Goal: Task Accomplishment & Management: Complete application form

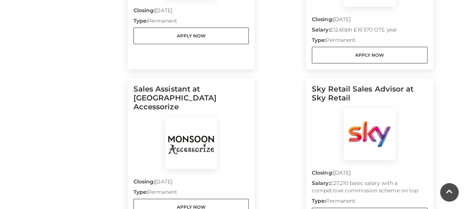
scroll to position [341, 0]
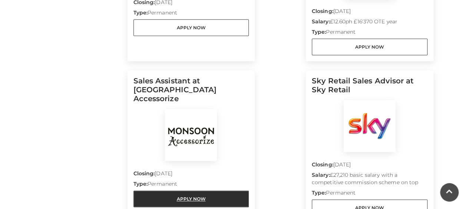
click at [200, 190] on link "Apply Now" at bounding box center [191, 198] width 116 height 17
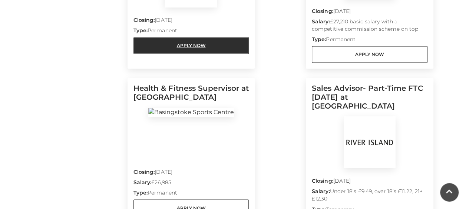
scroll to position [474, 0]
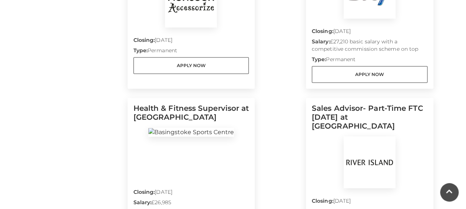
click at [356, 136] on img at bounding box center [369, 162] width 52 height 52
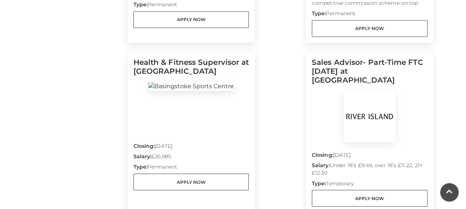
scroll to position [526, 0]
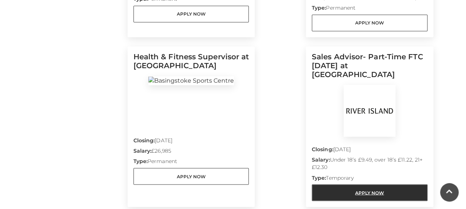
click at [374, 184] on link "Apply Now" at bounding box center [370, 192] width 116 height 17
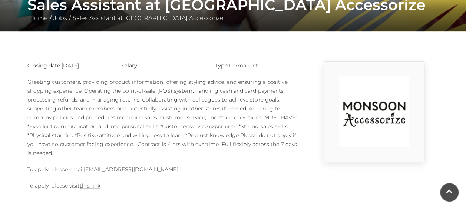
scroll to position [156, 0]
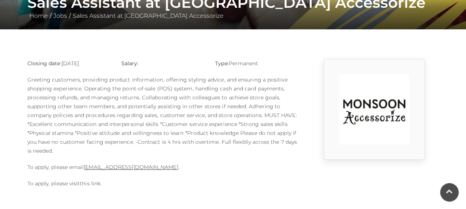
click at [96, 181] on link "this link" at bounding box center [90, 183] width 21 height 7
click at [90, 184] on link "this link" at bounding box center [90, 183] width 21 height 7
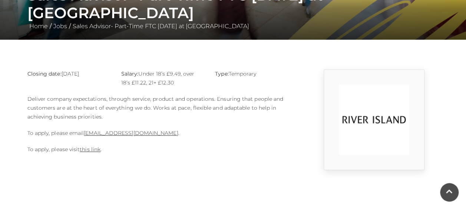
scroll to position [147, 0]
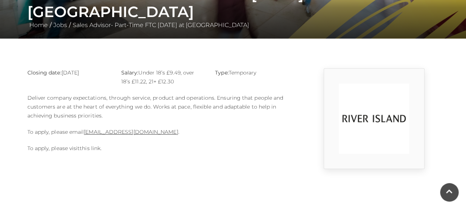
click at [93, 145] on link "this link" at bounding box center [90, 148] width 21 height 7
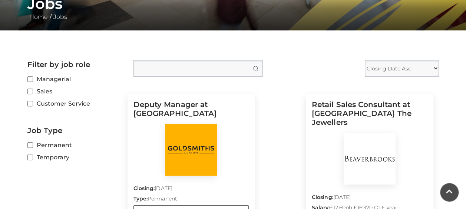
scroll to position [199, 0]
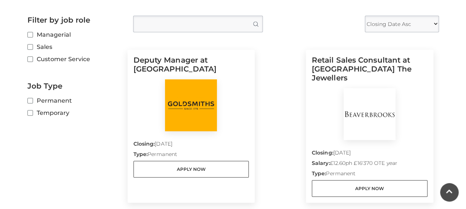
click at [367, 114] on img at bounding box center [369, 114] width 52 height 52
click at [376, 109] on img at bounding box center [369, 114] width 52 height 52
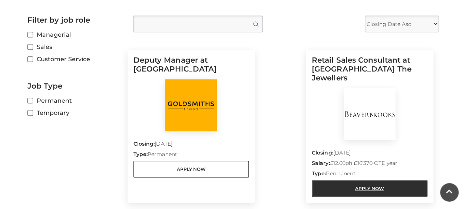
click at [364, 181] on link "Apply Now" at bounding box center [370, 188] width 116 height 17
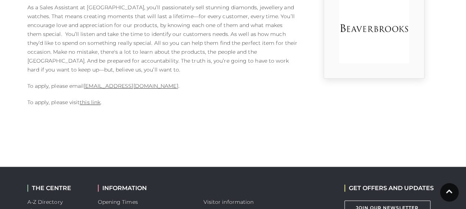
scroll to position [207, 0]
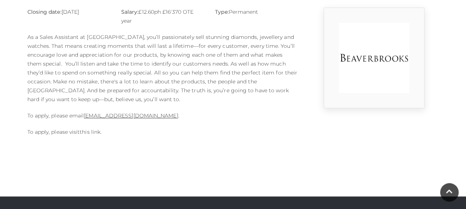
click at [93, 130] on link "this link" at bounding box center [90, 132] width 21 height 7
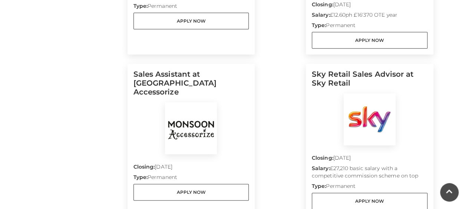
scroll to position [350, 0]
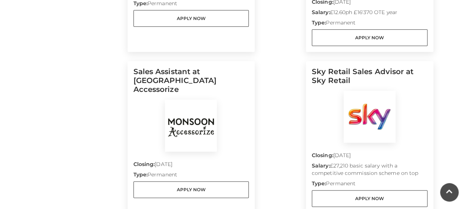
drag, startPoint x: 463, startPoint y: 89, endPoint x: 459, endPoint y: 107, distance: 19.4
click at [459, 107] on main "Jobs Home / Jobs Filter by job role Managerial Sales Customer Service Job Type …" at bounding box center [233, 97] width 466 height 895
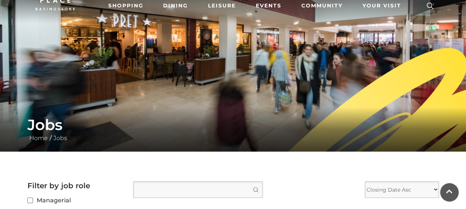
scroll to position [0, 0]
